Goal: Task Accomplishment & Management: Manage account settings

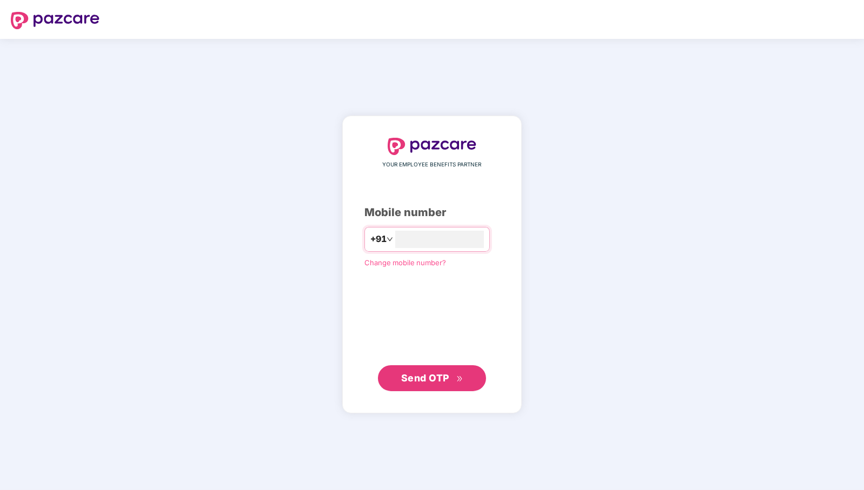
type input "**********"
click at [437, 378] on span "Send OTP" at bounding box center [425, 378] width 48 height 11
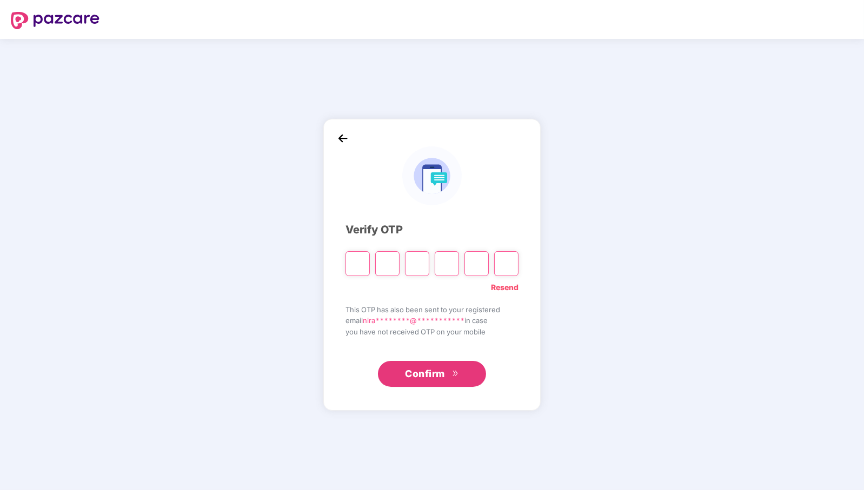
paste input "*"
type input "*"
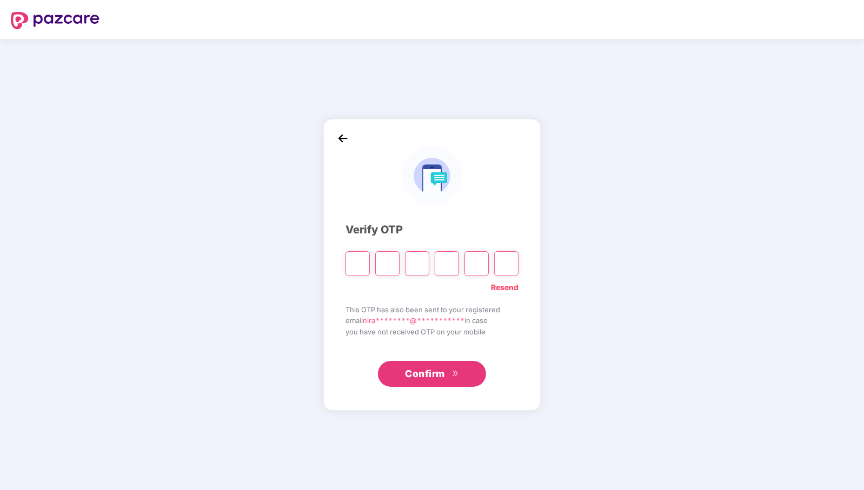
type input "*"
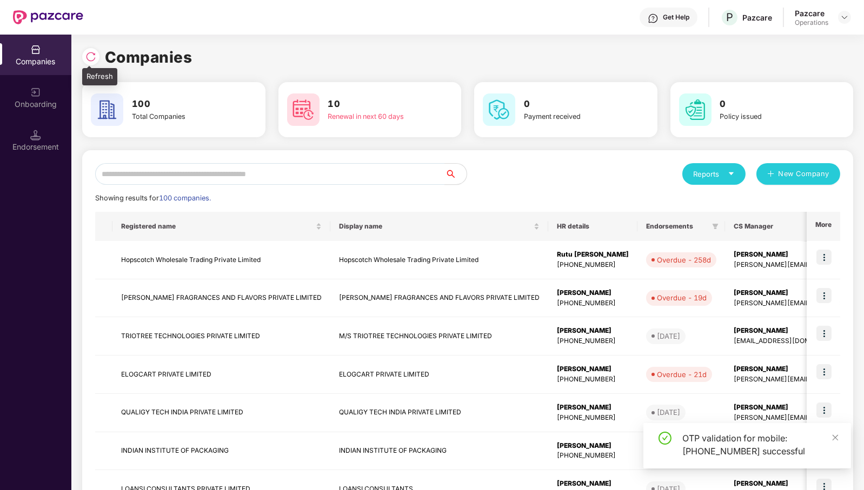
click at [95, 62] on img at bounding box center [90, 56] width 11 height 11
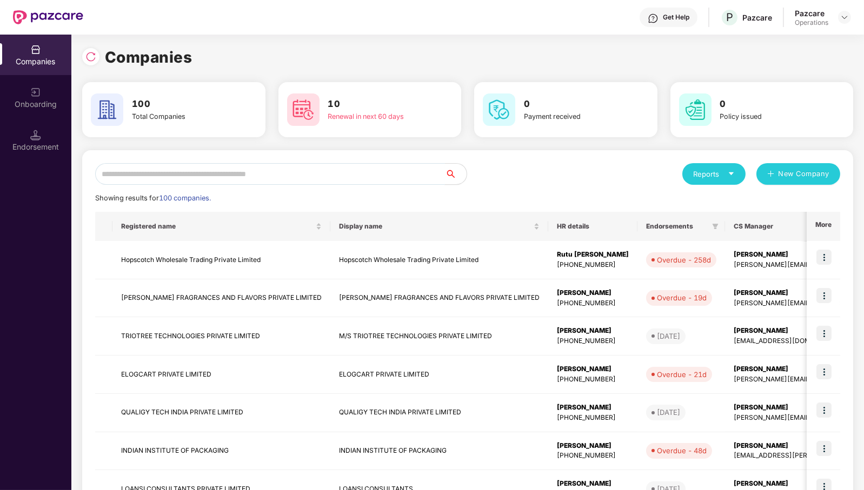
click at [380, 175] on input "text" at bounding box center [270, 174] width 350 height 22
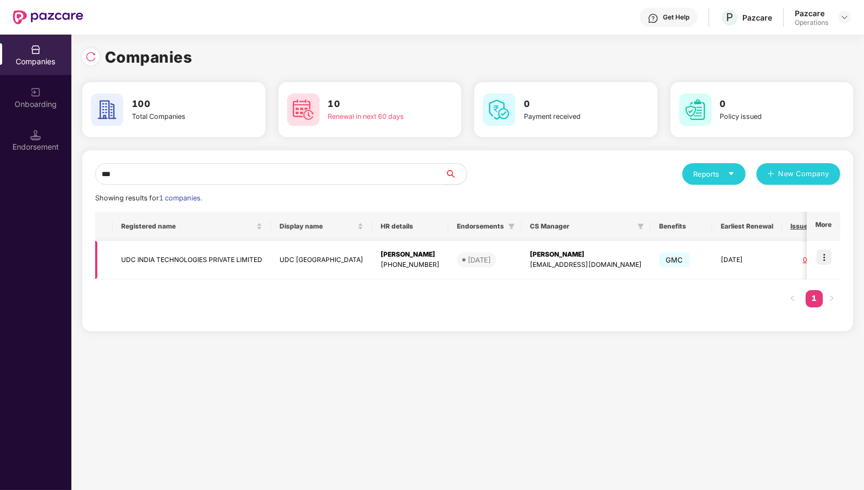
type input "***"
click at [825, 250] on img at bounding box center [824, 257] width 15 height 15
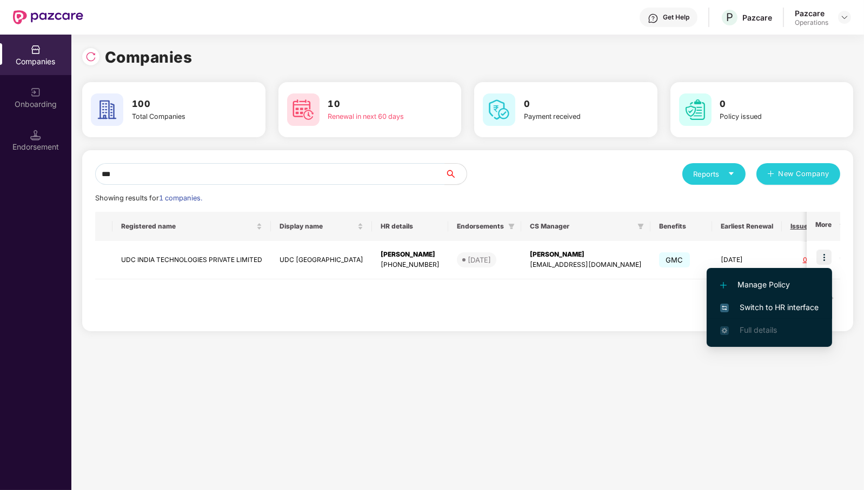
click at [813, 304] on span "Switch to HR interface" at bounding box center [769, 308] width 98 height 12
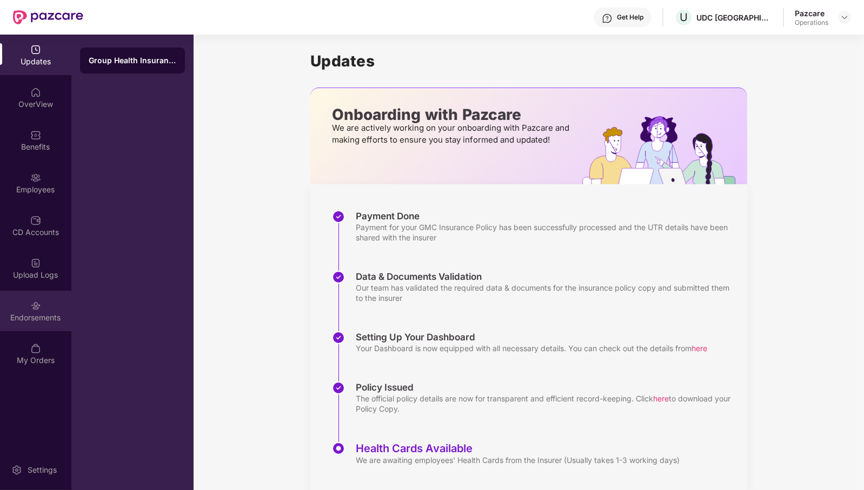
click at [32, 320] on div "Endorsements" at bounding box center [35, 318] width 71 height 11
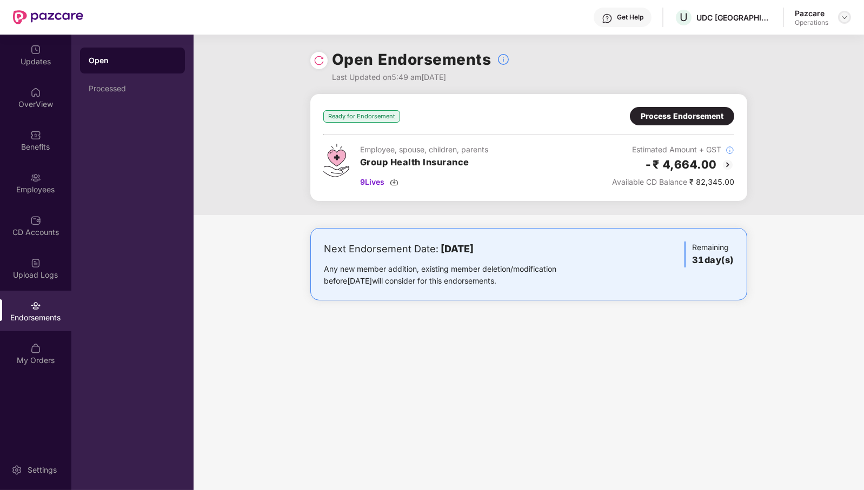
click at [843, 19] on img at bounding box center [844, 17] width 9 height 9
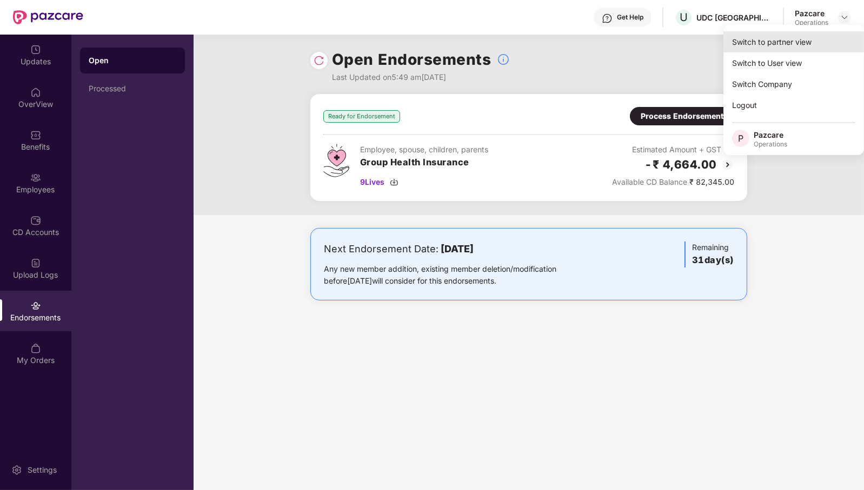
click at [834, 33] on div "Switch to partner view" at bounding box center [794, 41] width 141 height 21
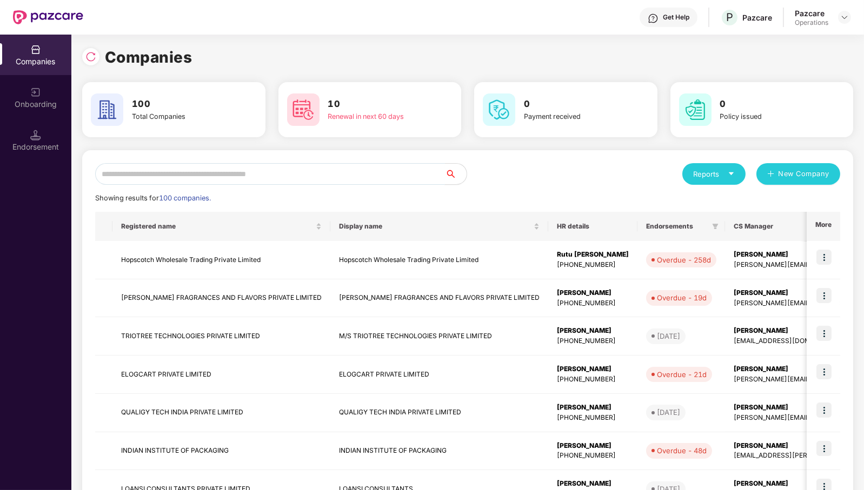
click at [426, 177] on input "text" at bounding box center [270, 174] width 350 height 22
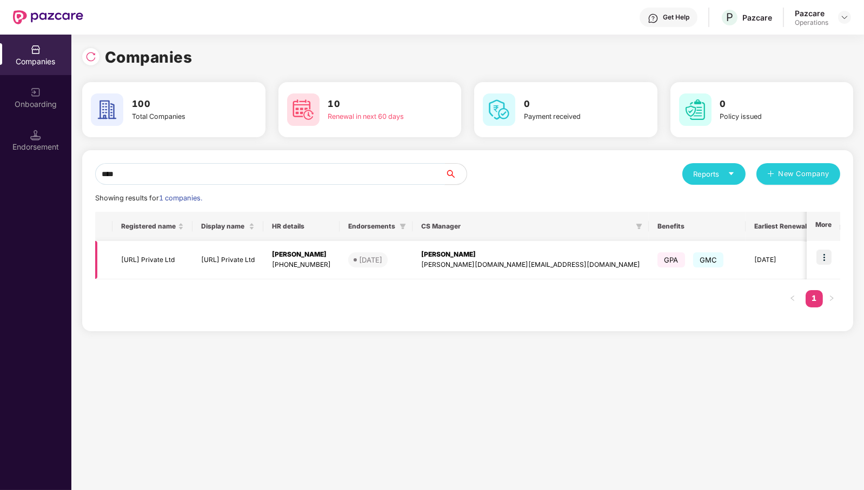
type input "****"
click at [826, 255] on img at bounding box center [824, 257] width 15 height 15
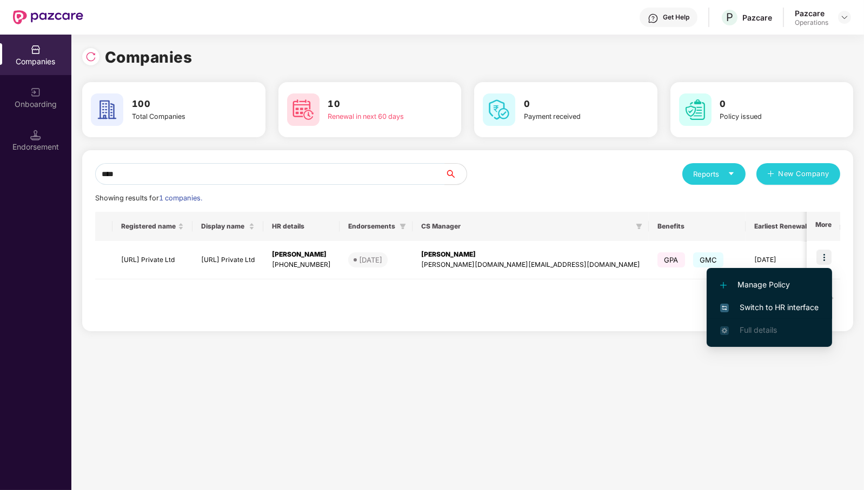
click at [806, 307] on span "Switch to HR interface" at bounding box center [769, 308] width 98 height 12
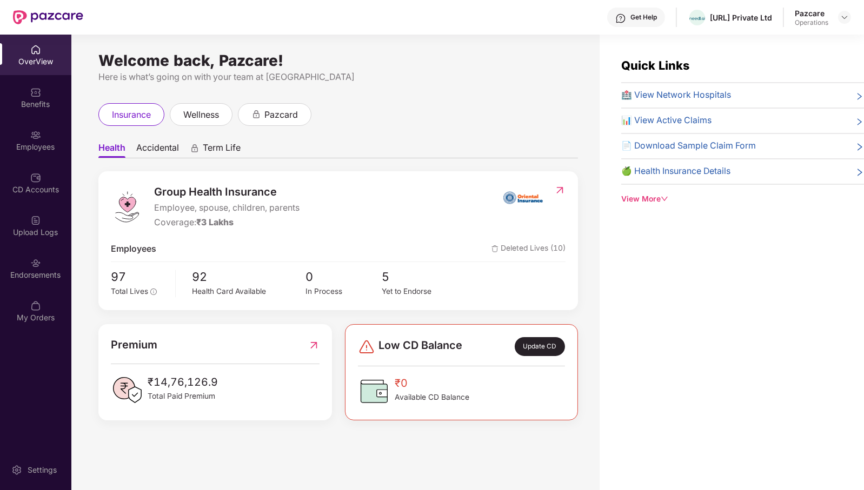
click at [34, 275] on div "Endorsements" at bounding box center [35, 275] width 71 height 11
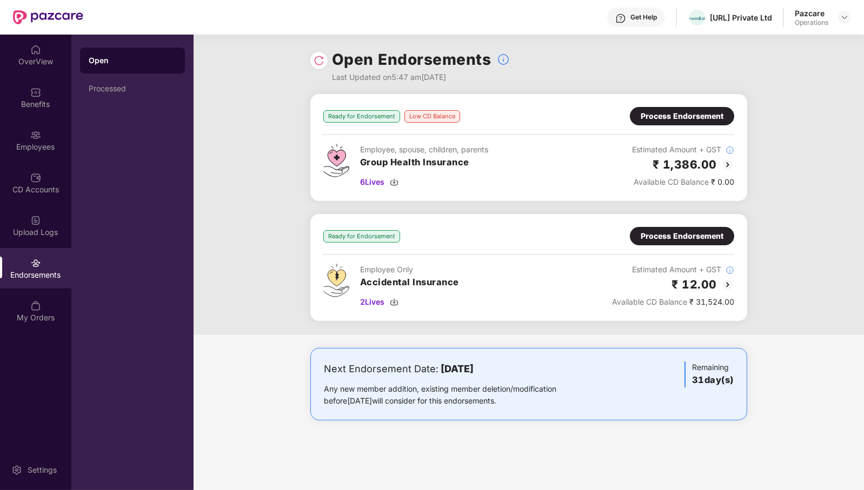
click at [682, 238] on div "Process Endorsement" at bounding box center [682, 236] width 83 height 12
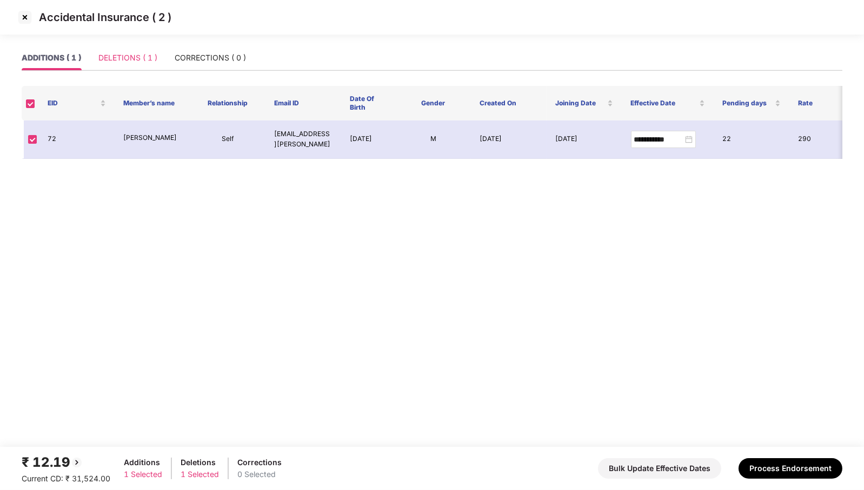
click at [130, 67] on div "DELETIONS ( 1 )" at bounding box center [127, 57] width 59 height 25
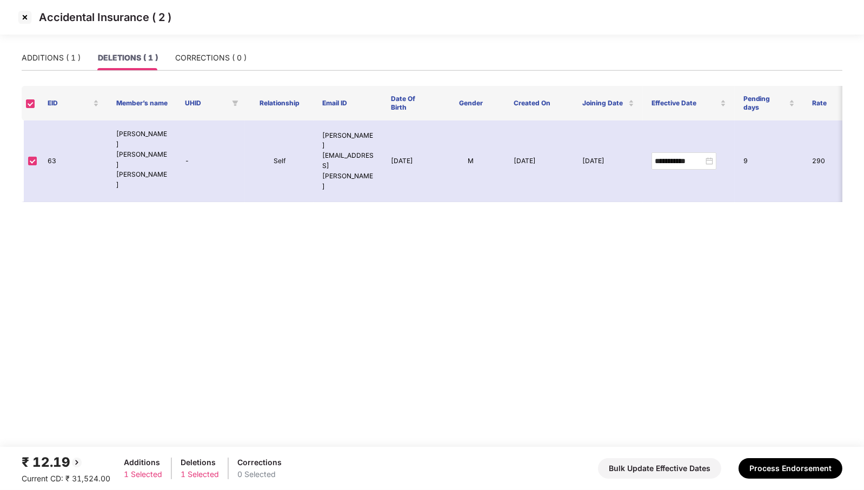
click at [22, 18] on img at bounding box center [24, 17] width 17 height 17
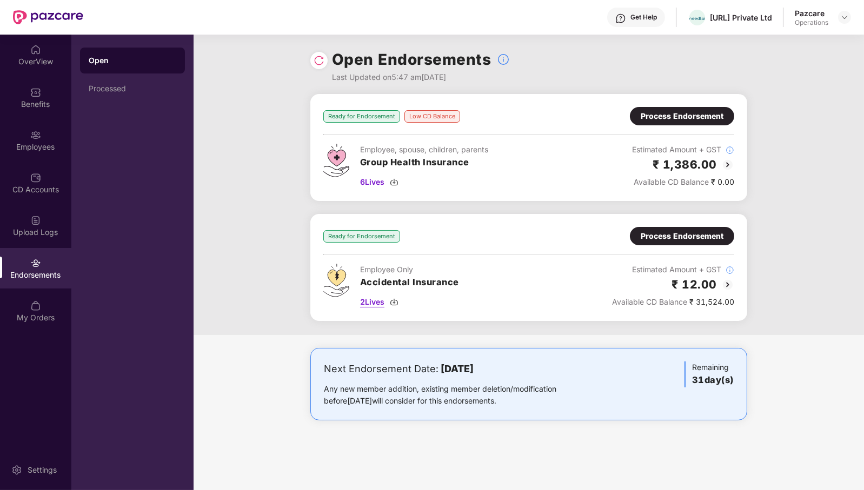
click at [379, 301] on span "2 Lives" at bounding box center [372, 302] width 24 height 12
click at [673, 234] on div "Process Endorsement" at bounding box center [682, 236] width 83 height 12
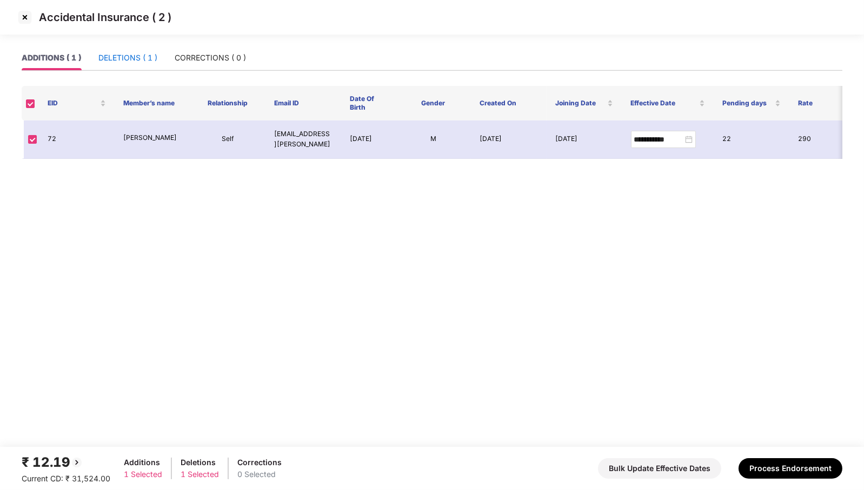
click at [124, 54] on div "DELETIONS ( 1 )" at bounding box center [127, 58] width 59 height 12
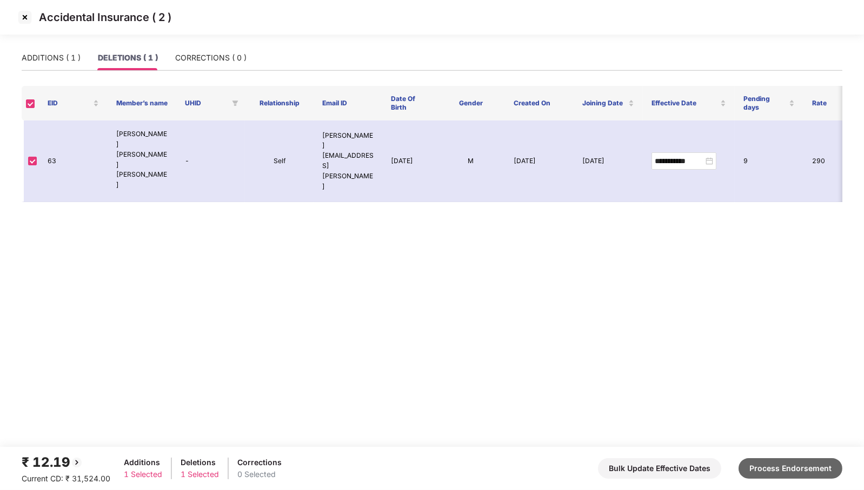
click at [774, 472] on button "Process Endorsement" at bounding box center [791, 469] width 104 height 21
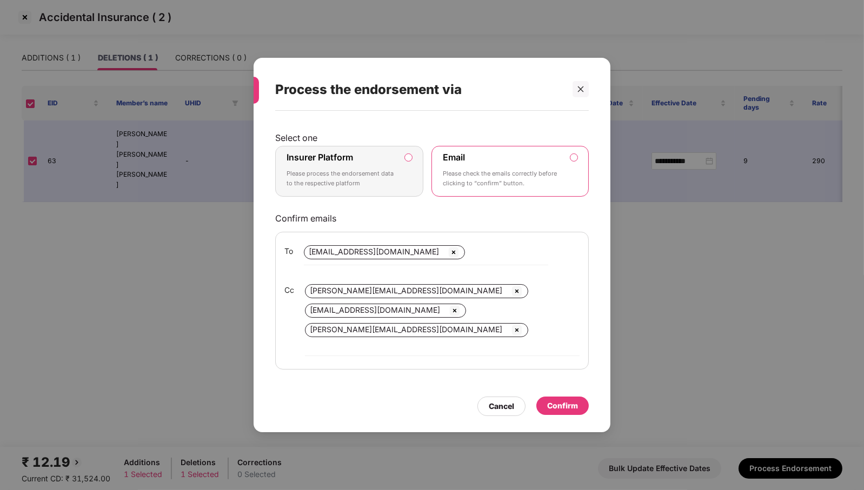
click at [373, 167] on div "Insurer Platform Please process the endorsement data to the respective platform" at bounding box center [342, 171] width 110 height 39
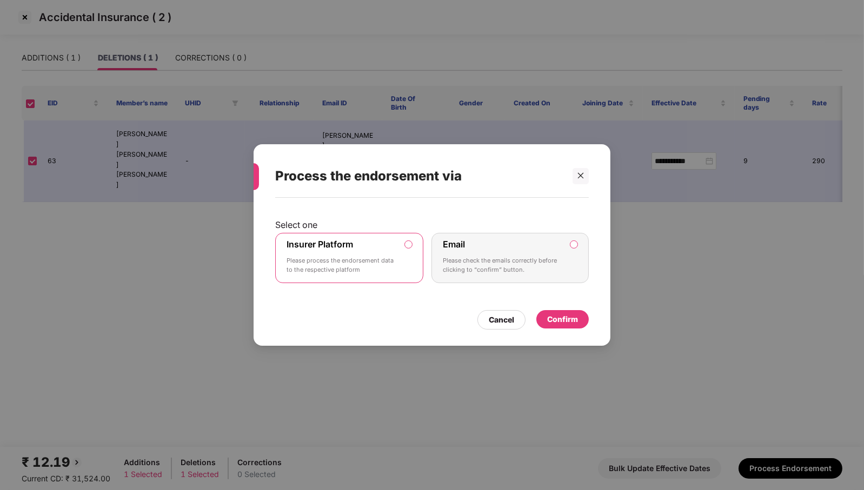
click at [572, 315] on div "Confirm" at bounding box center [562, 320] width 31 height 12
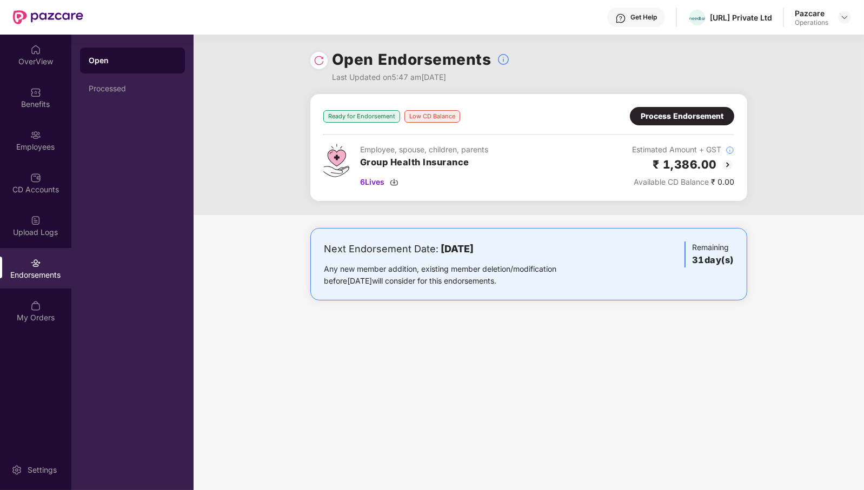
click at [844, 87] on div "Open Endorsements Last Updated on 5:47 am[DATE]" at bounding box center [529, 64] width 671 height 59
click at [379, 183] on span "6 Lives" at bounding box center [372, 182] width 24 height 12
click at [841, 19] on img at bounding box center [844, 17] width 9 height 9
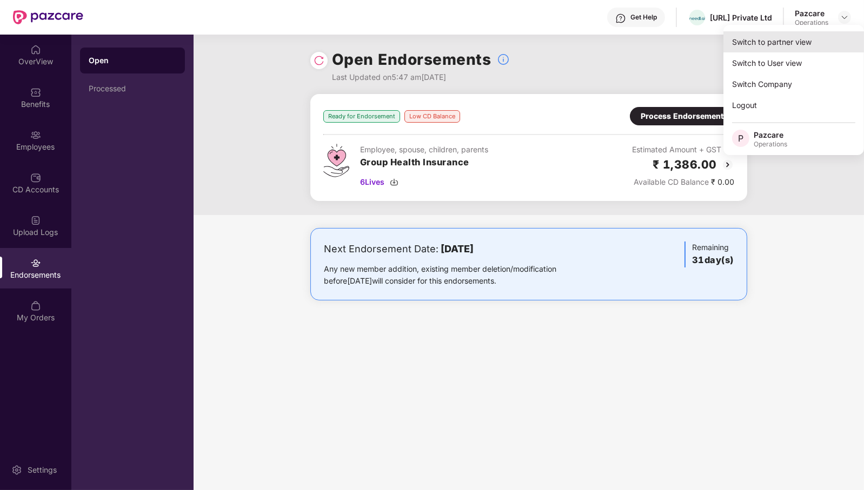
click at [819, 39] on div "Switch to partner view" at bounding box center [794, 41] width 141 height 21
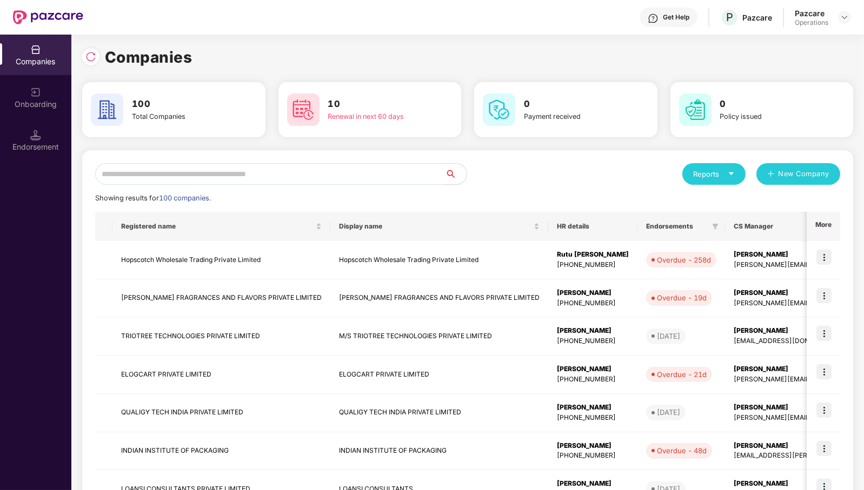
click at [260, 170] on input "text" at bounding box center [270, 174] width 350 height 22
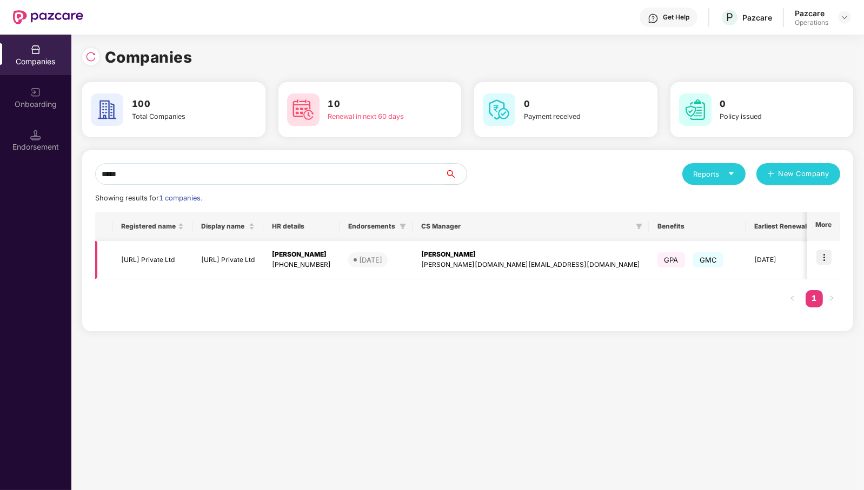
type input "*****"
click at [148, 257] on td "[URL] Private Ltd" at bounding box center [152, 260] width 80 height 38
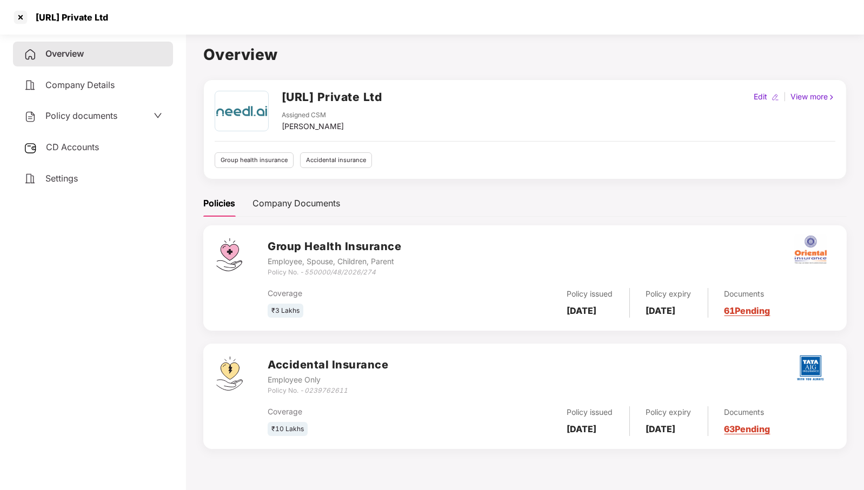
click at [80, 146] on span "CD Accounts" at bounding box center [72, 147] width 53 height 11
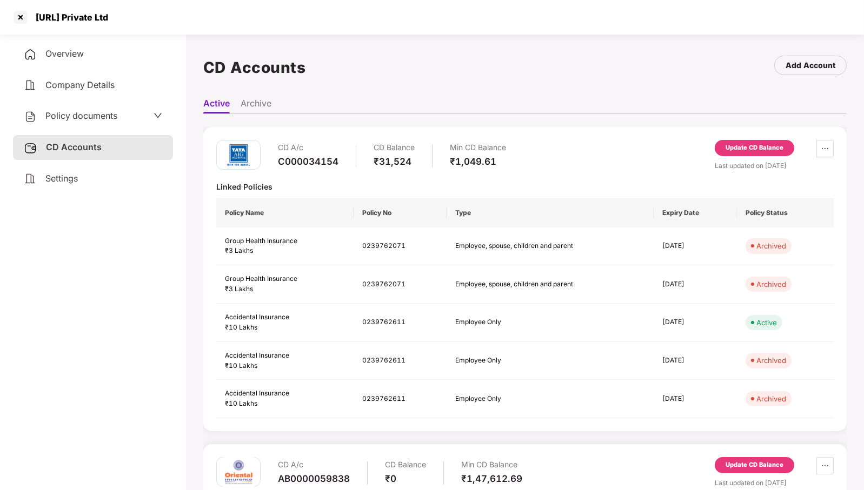
click at [760, 143] on div "Update CD Balance" at bounding box center [755, 148] width 58 height 10
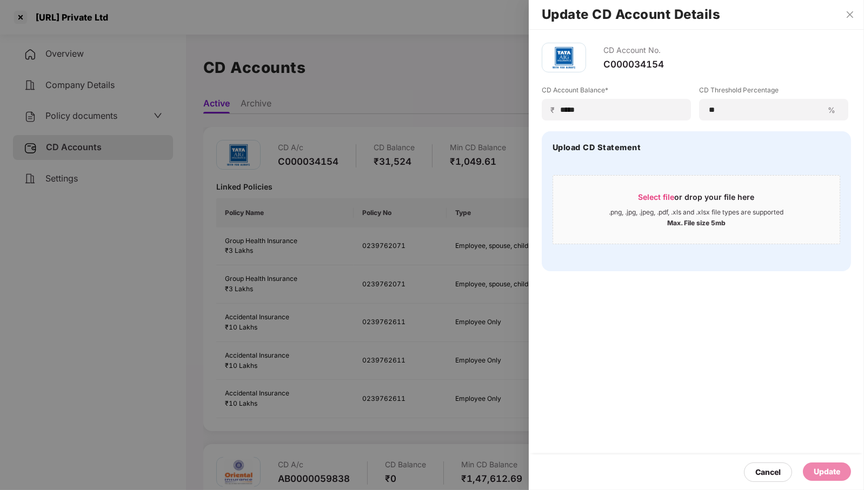
click at [855, 9] on div "Update CD Account Details" at bounding box center [696, 15] width 335 height 30
click at [852, 14] on icon "close" at bounding box center [850, 14] width 9 height 9
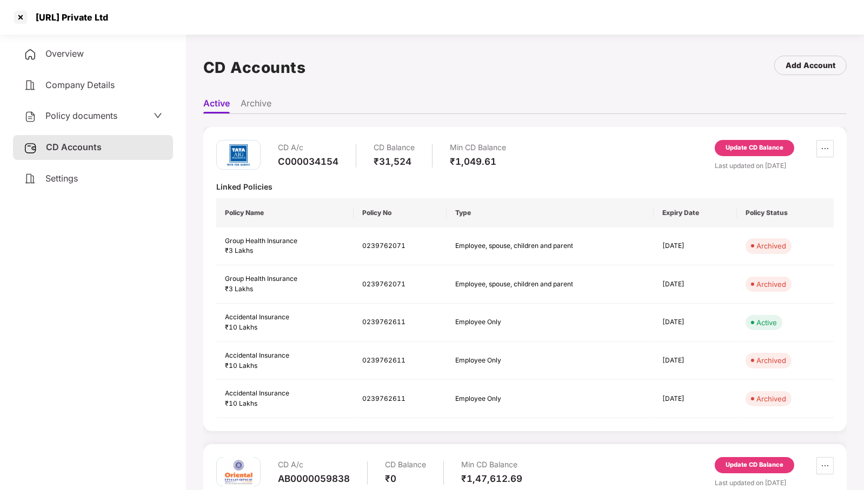
click at [752, 141] on div "Update CD Balance" at bounding box center [754, 148] width 79 height 16
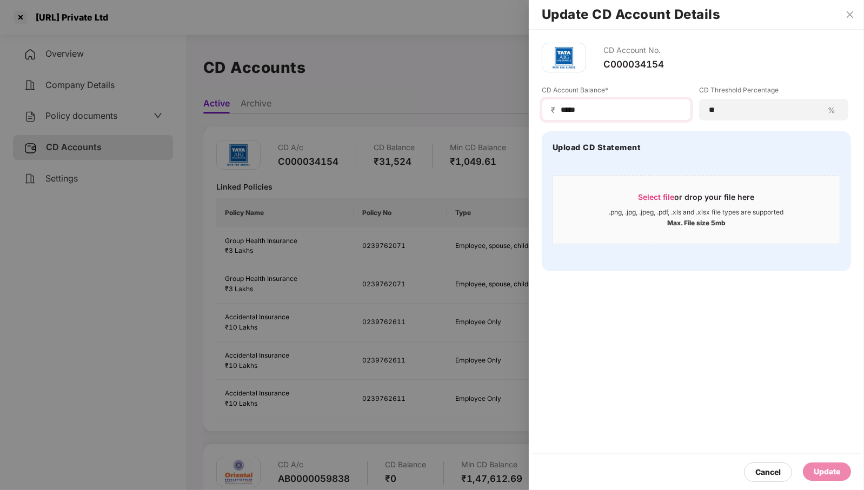
click at [611, 103] on div "₹ *****" at bounding box center [616, 110] width 149 height 22
click at [605, 115] on input "*****" at bounding box center [621, 109] width 122 height 11
type input "***"
click at [853, 14] on icon "close" at bounding box center [850, 14] width 9 height 9
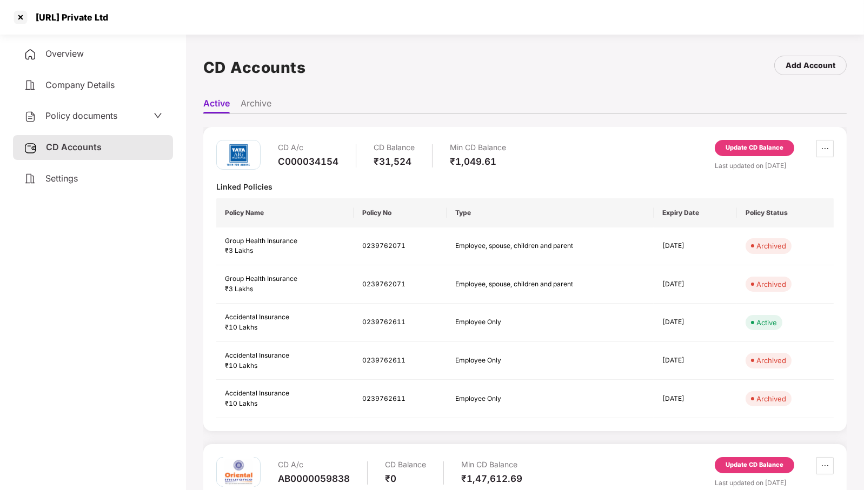
click at [760, 148] on div "Update CD Balance" at bounding box center [755, 148] width 58 height 10
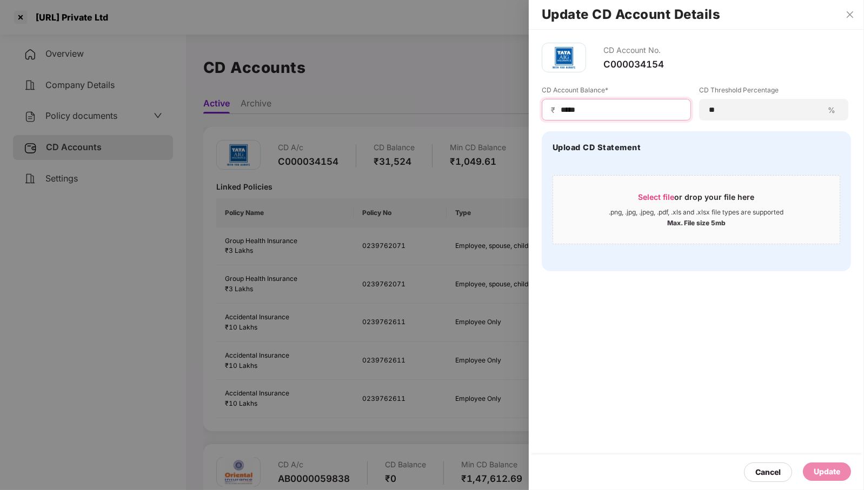
click at [643, 109] on input "*****" at bounding box center [621, 109] width 122 height 11
type input "***"
click at [828, 478] on div "Update" at bounding box center [827, 472] width 26 height 12
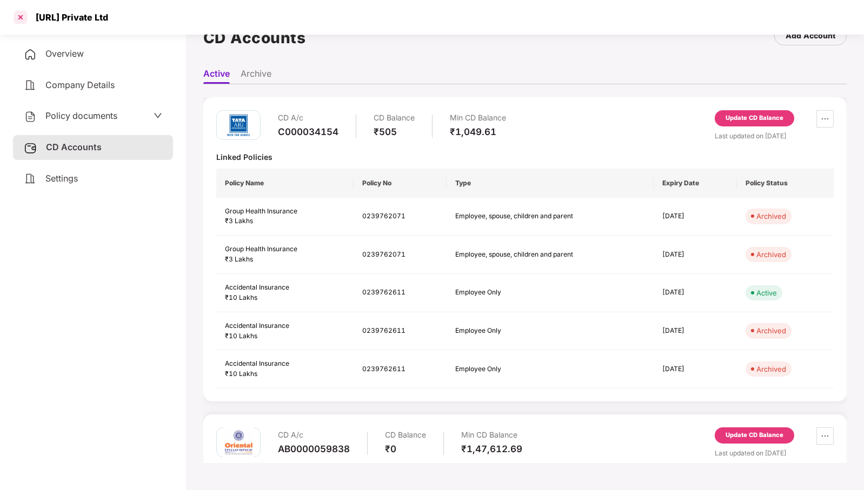
click at [17, 16] on div at bounding box center [20, 17] width 17 height 17
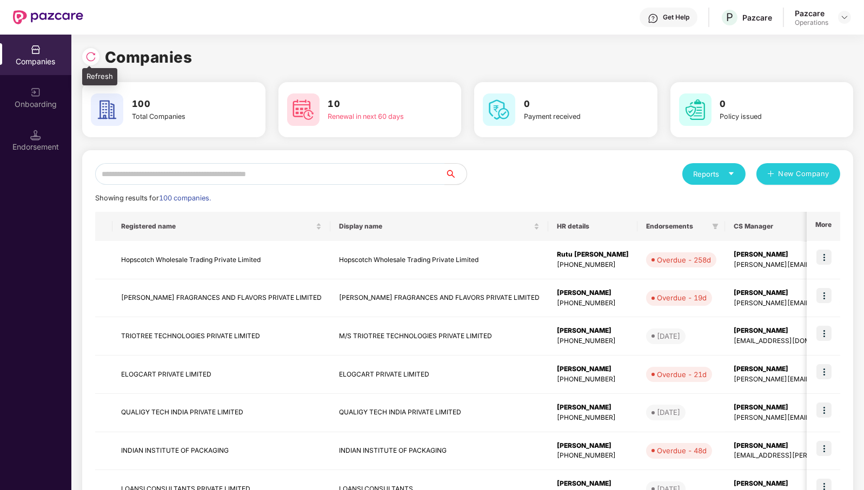
click at [98, 55] on div at bounding box center [90, 56] width 17 height 17
click at [423, 170] on input "text" at bounding box center [270, 174] width 350 height 22
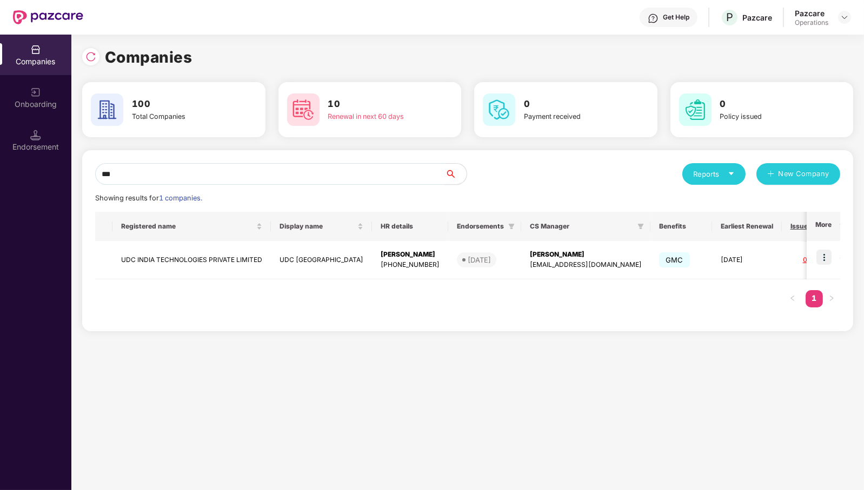
type input "***"
click at [829, 262] on img at bounding box center [824, 257] width 15 height 15
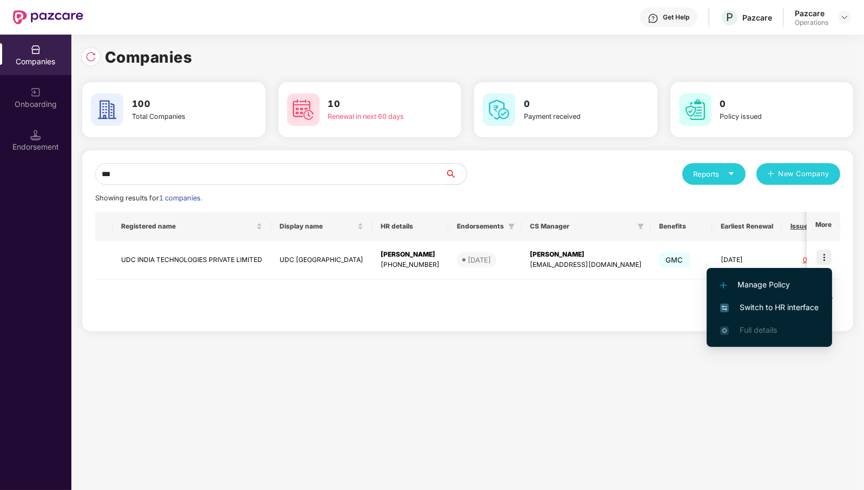
click at [803, 310] on span "Switch to HR interface" at bounding box center [769, 308] width 98 height 12
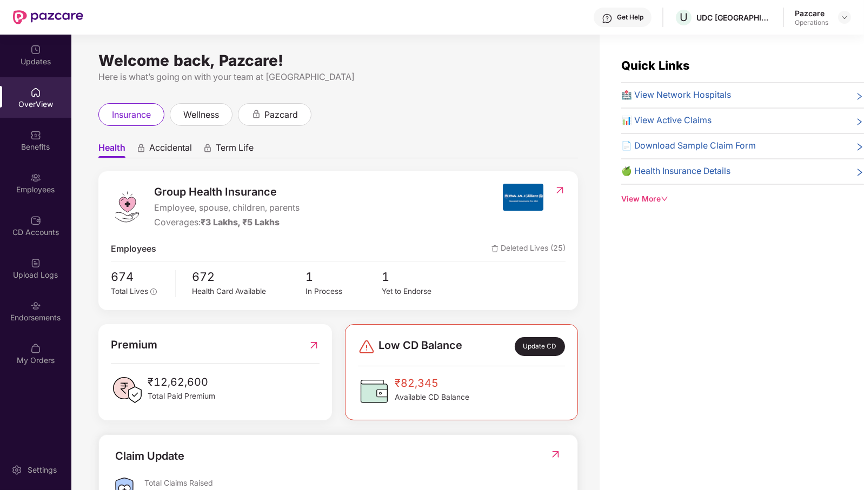
click at [40, 322] on div "Endorsements" at bounding box center [35, 318] width 71 height 11
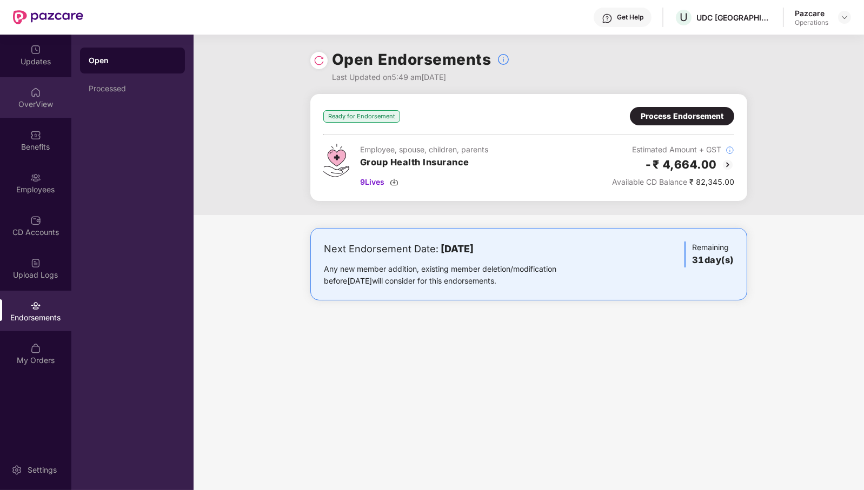
click at [31, 99] on div "OverView" at bounding box center [35, 104] width 71 height 11
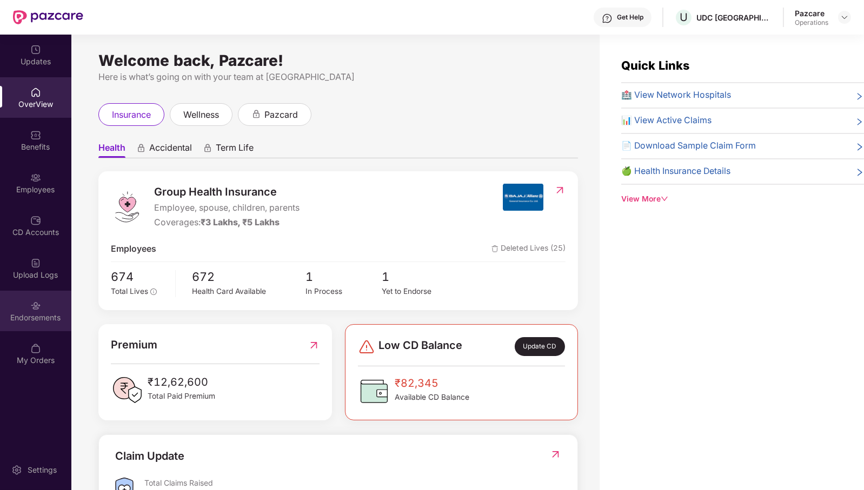
click at [18, 330] on div "Endorsements" at bounding box center [35, 311] width 71 height 41
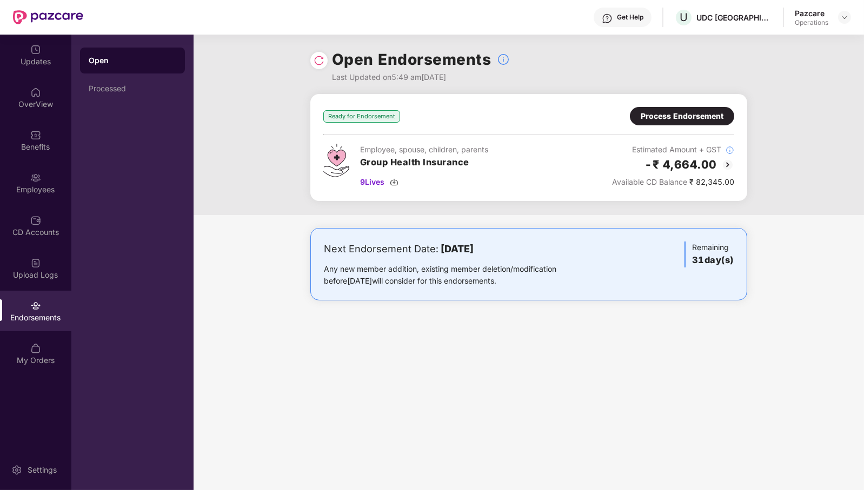
click at [700, 119] on div "Process Endorsement" at bounding box center [682, 116] width 83 height 12
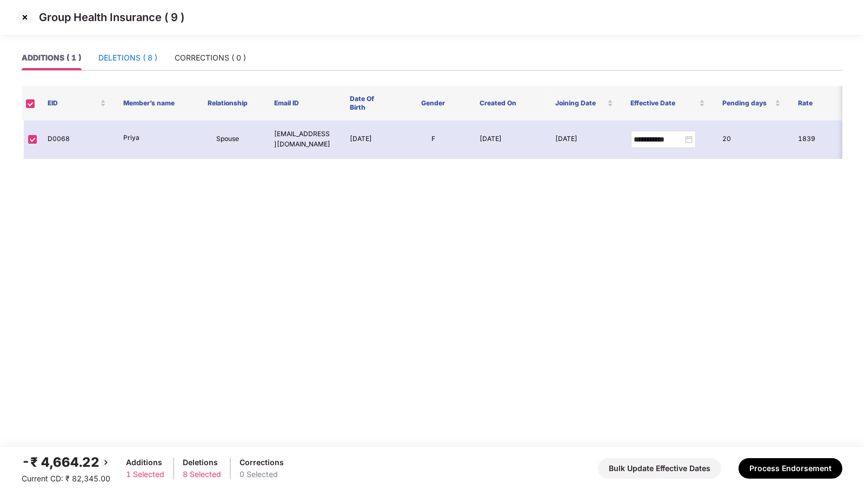
click at [131, 58] on div "DELETIONS ( 8 )" at bounding box center [127, 58] width 59 height 12
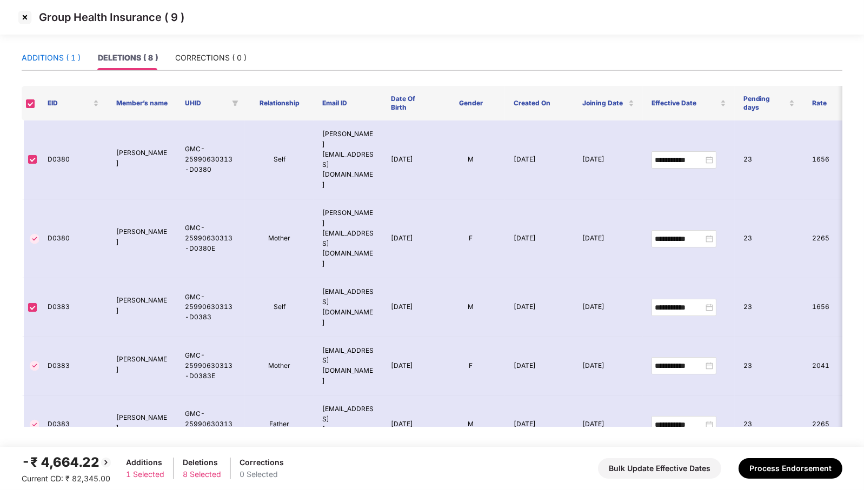
click at [65, 58] on div "ADDITIONS ( 1 )" at bounding box center [51, 58] width 59 height 12
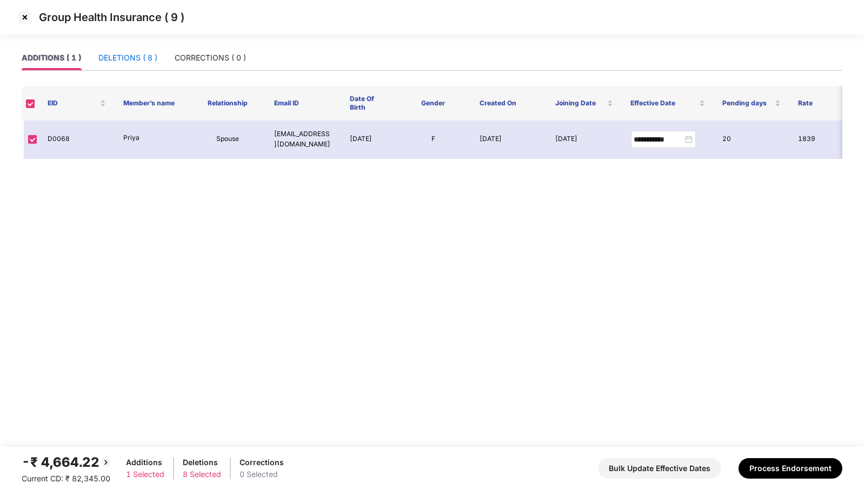
click at [129, 55] on div "DELETIONS ( 8 )" at bounding box center [127, 58] width 59 height 12
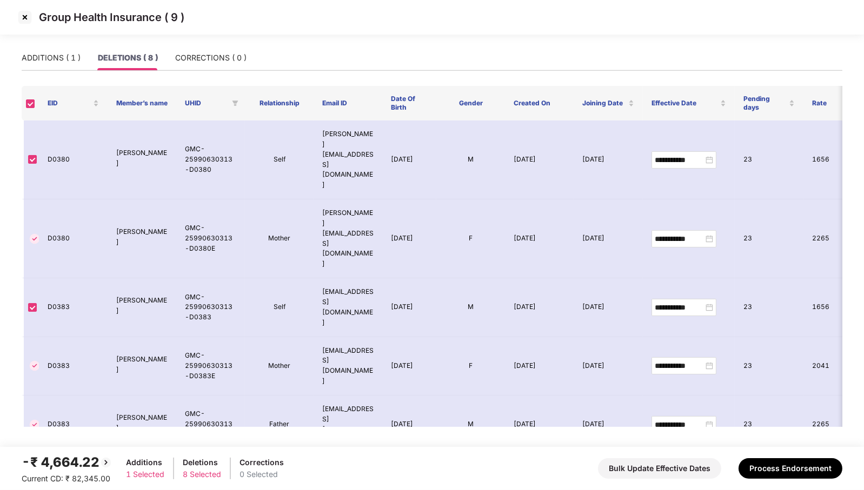
click at [26, 18] on img at bounding box center [24, 17] width 17 height 17
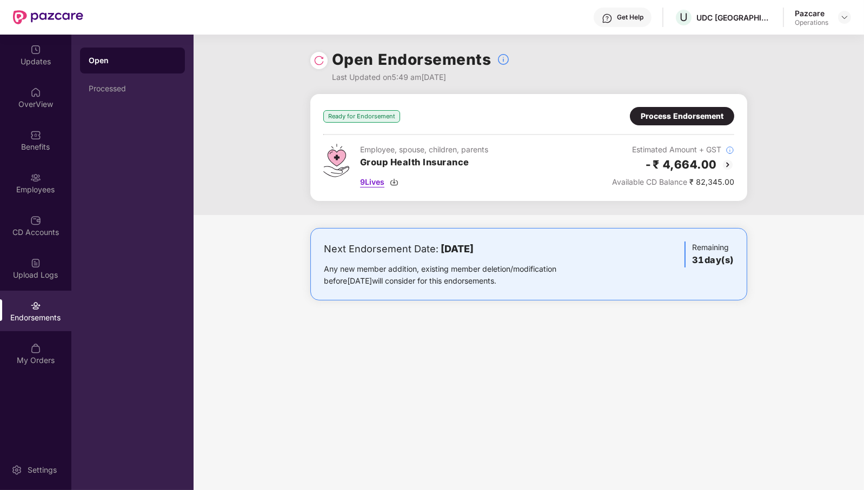
click at [376, 183] on span "9 Lives" at bounding box center [372, 182] width 24 height 12
